Goal: Information Seeking & Learning: Check status

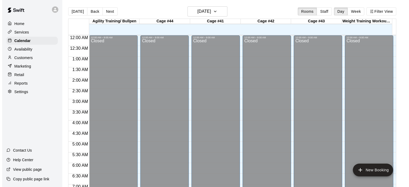
scroll to position [283, 0]
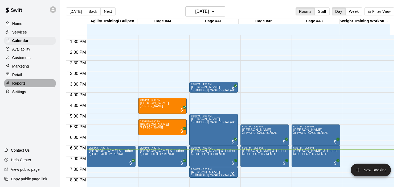
click at [20, 86] on p "Reports" at bounding box center [18, 83] width 13 height 5
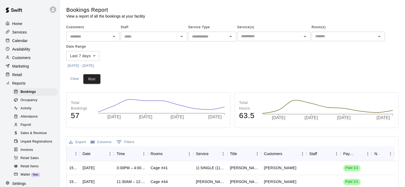
click at [39, 136] on span "Sales & Revenue" at bounding box center [33, 133] width 26 height 5
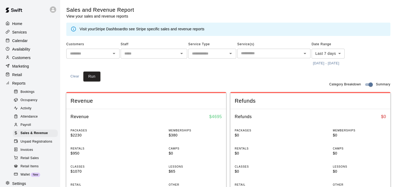
click at [121, 27] on link "Stripe Dashboard" at bounding box center [110, 29] width 30 height 4
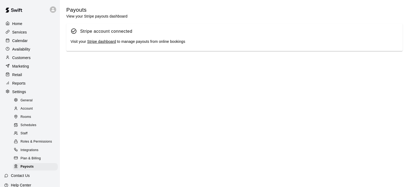
click at [107, 42] on link "Stripe dashboard" at bounding box center [101, 41] width 29 height 4
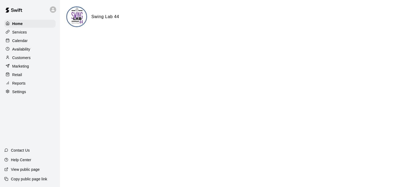
click at [22, 60] on p "Customers" at bounding box center [21, 57] width 18 height 5
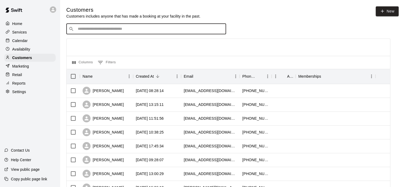
click at [138, 30] on input "Search customers by name or email" at bounding box center [149, 28] width 147 height 5
type input "*******"
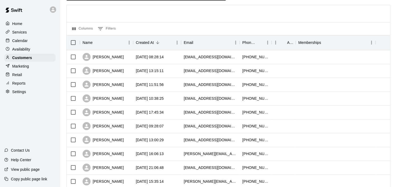
scroll to position [33, 0]
